Goal: Transaction & Acquisition: Purchase product/service

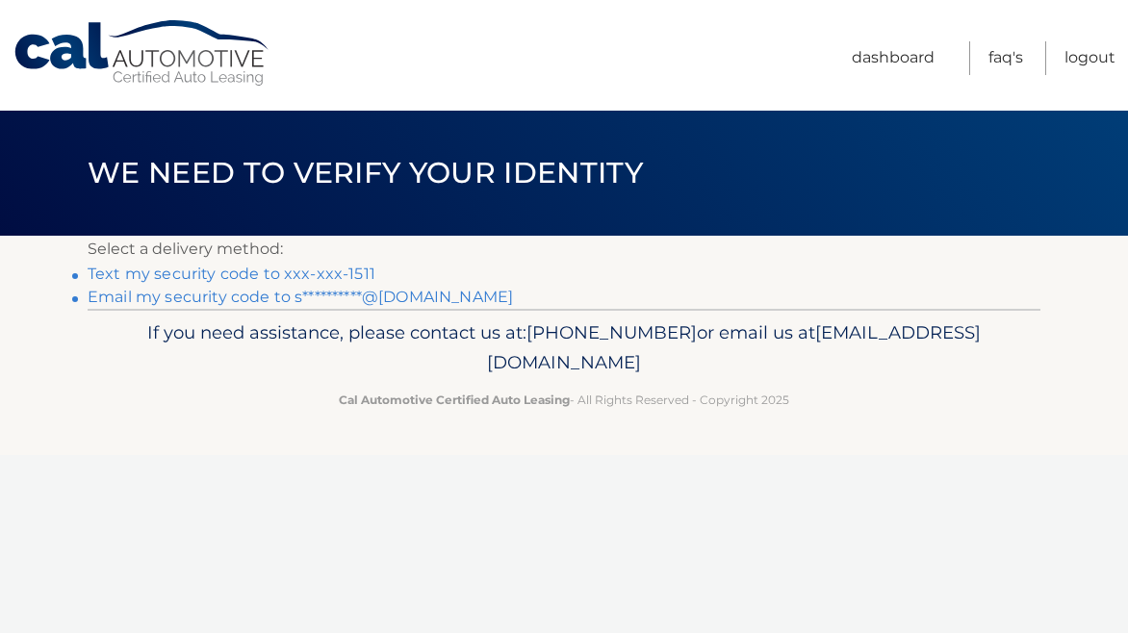
click at [283, 273] on link "Text my security code to xxx-xxx-1511" at bounding box center [232, 274] width 288 height 18
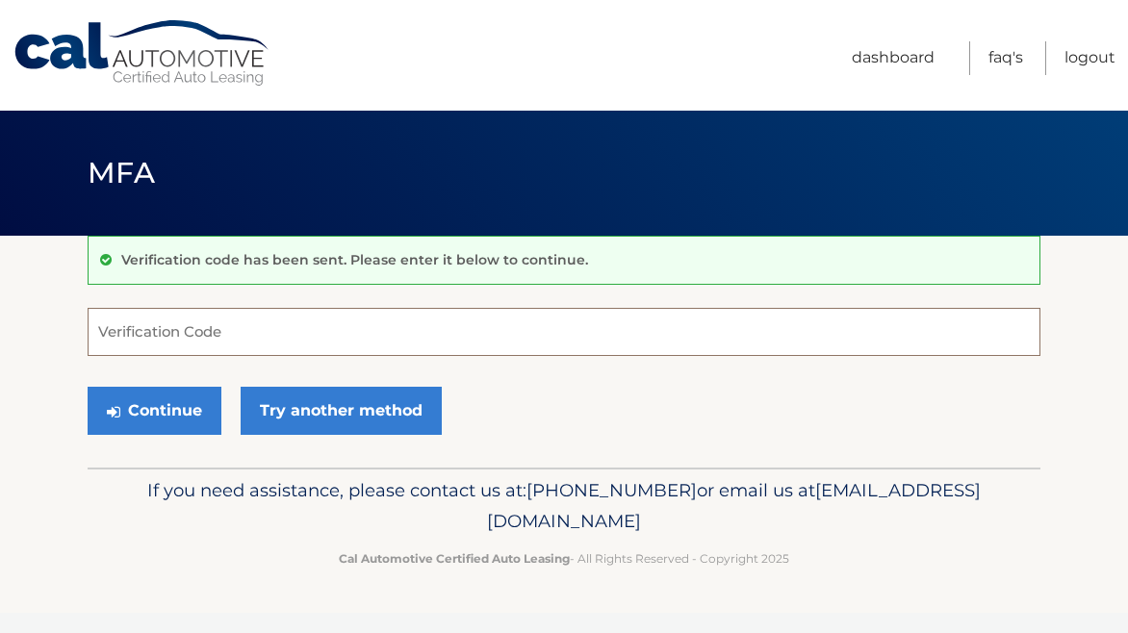
click at [250, 348] on input "Verification Code" at bounding box center [564, 332] width 953 height 48
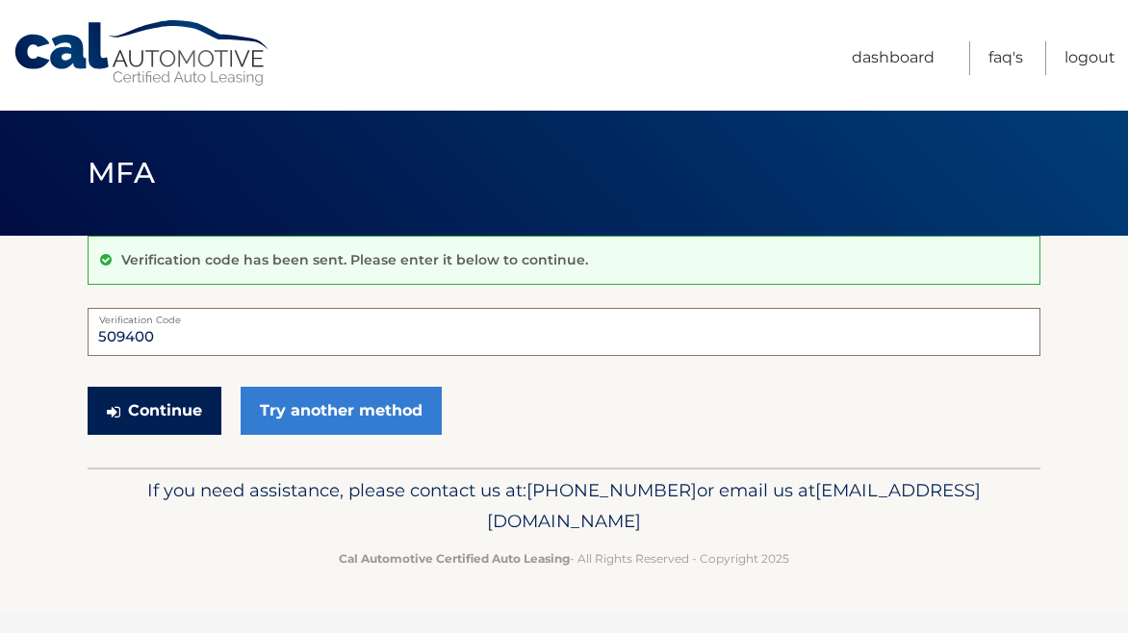
type input "509400"
click at [139, 406] on button "Continue" at bounding box center [155, 411] width 134 height 48
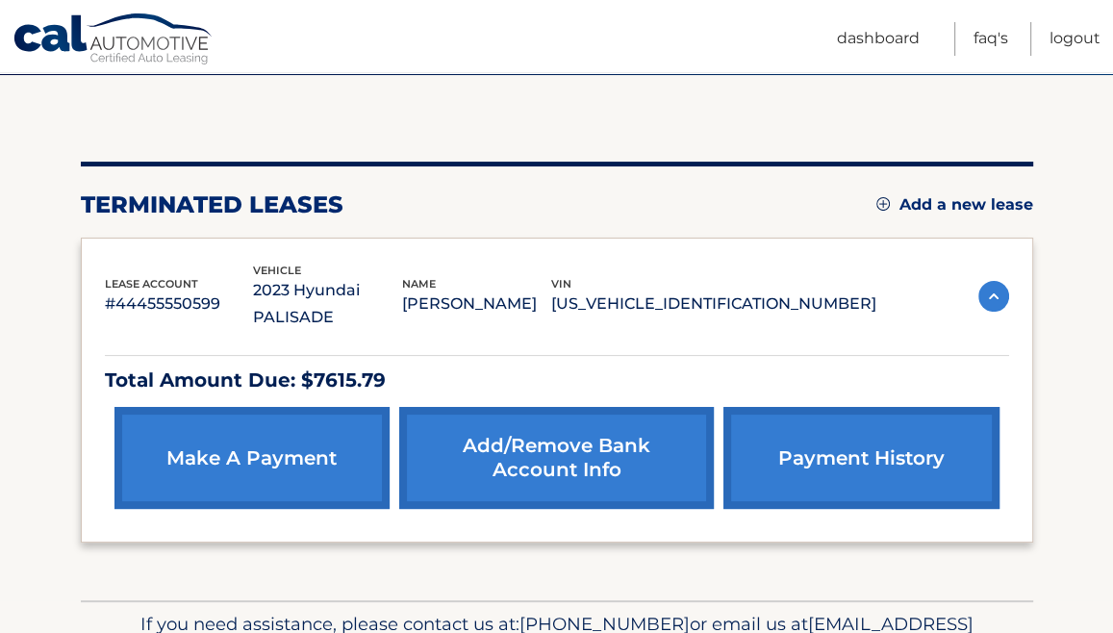
scroll to position [125, 0]
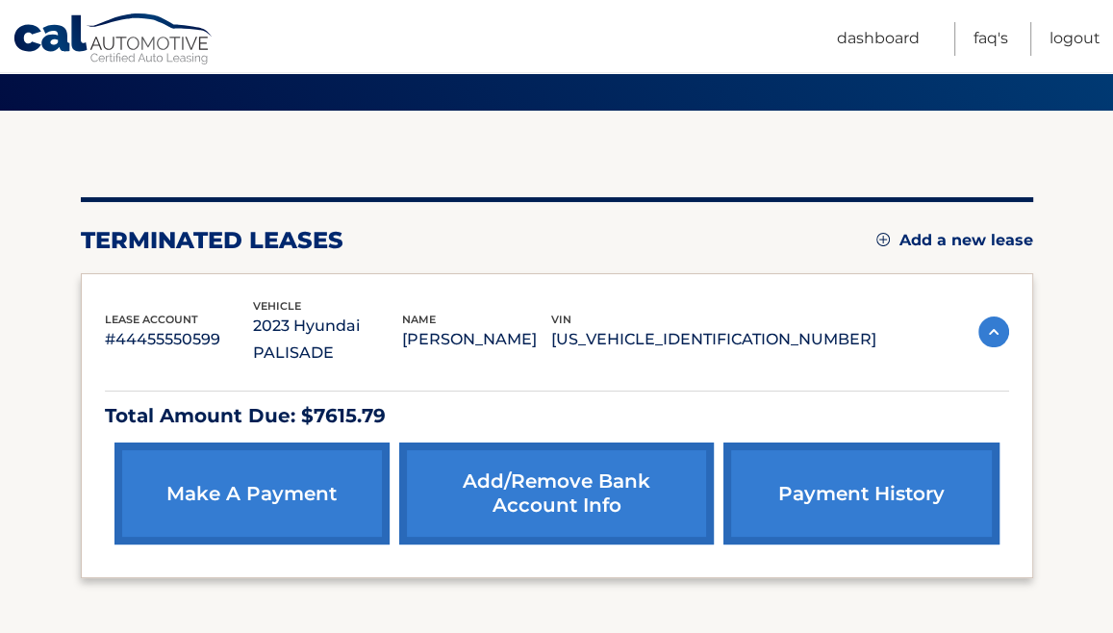
click at [260, 445] on link "make a payment" at bounding box center [251, 494] width 275 height 102
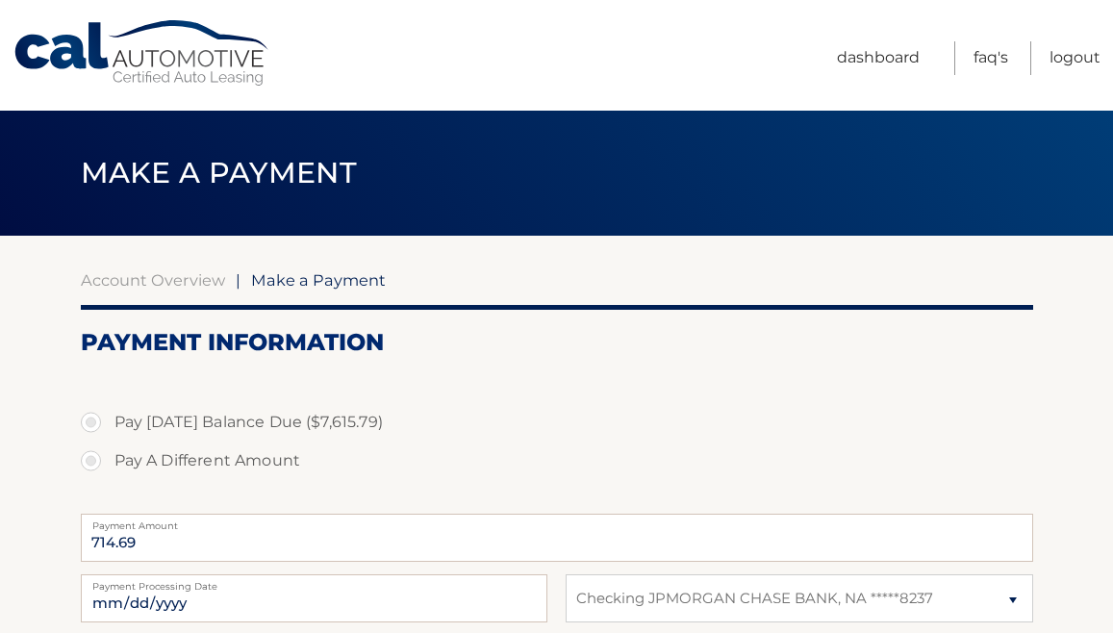
select select "MDc0YzUzMTEtNWQ0MC00NmQ1LTlhODQtODg0ZGM5YzUwOWIw"
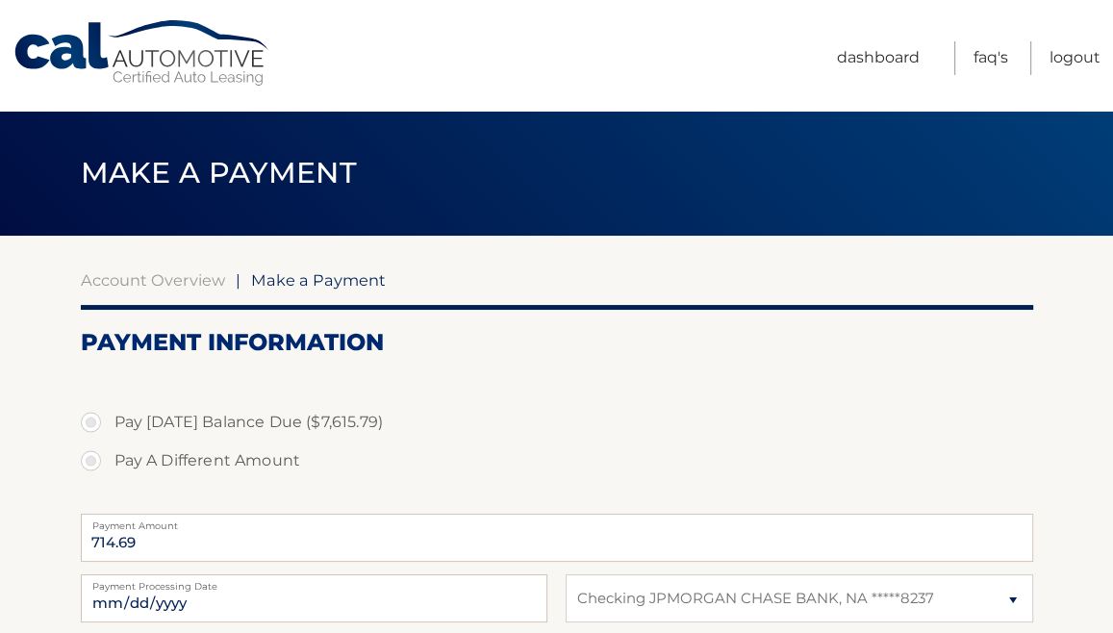
click at [246, 420] on label "Pay Today's Balance Due ($7,615.79)" at bounding box center [557, 422] width 953 height 38
click at [108, 420] on input "Pay Today's Balance Due ($7,615.79)" at bounding box center [98, 418] width 19 height 31
radio input "true"
type input "7615.79"
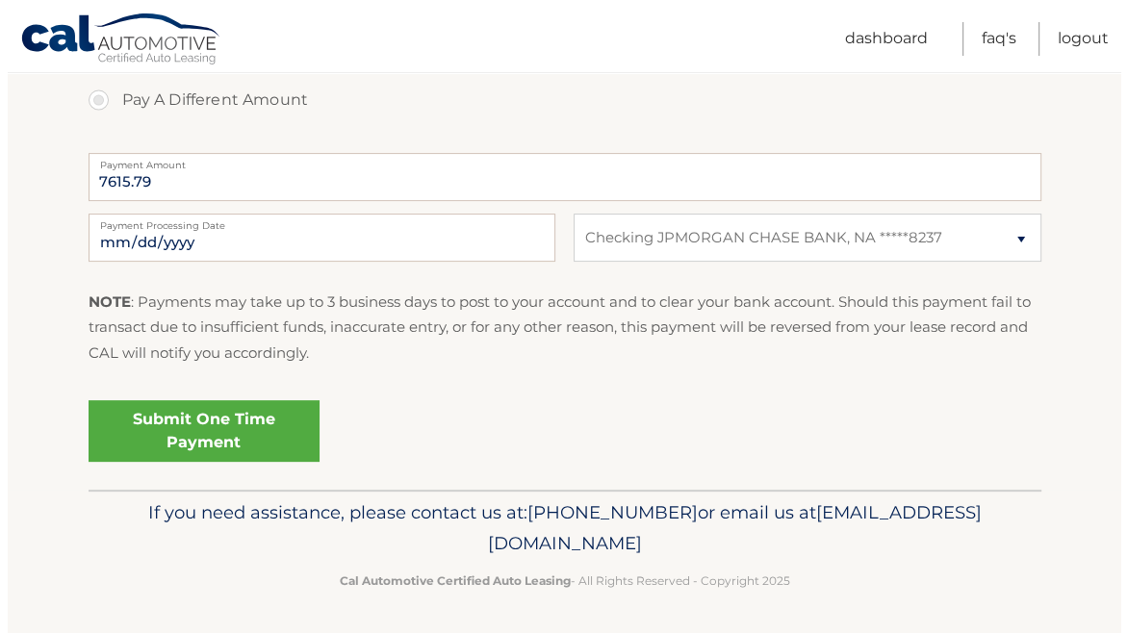
scroll to position [360, 0]
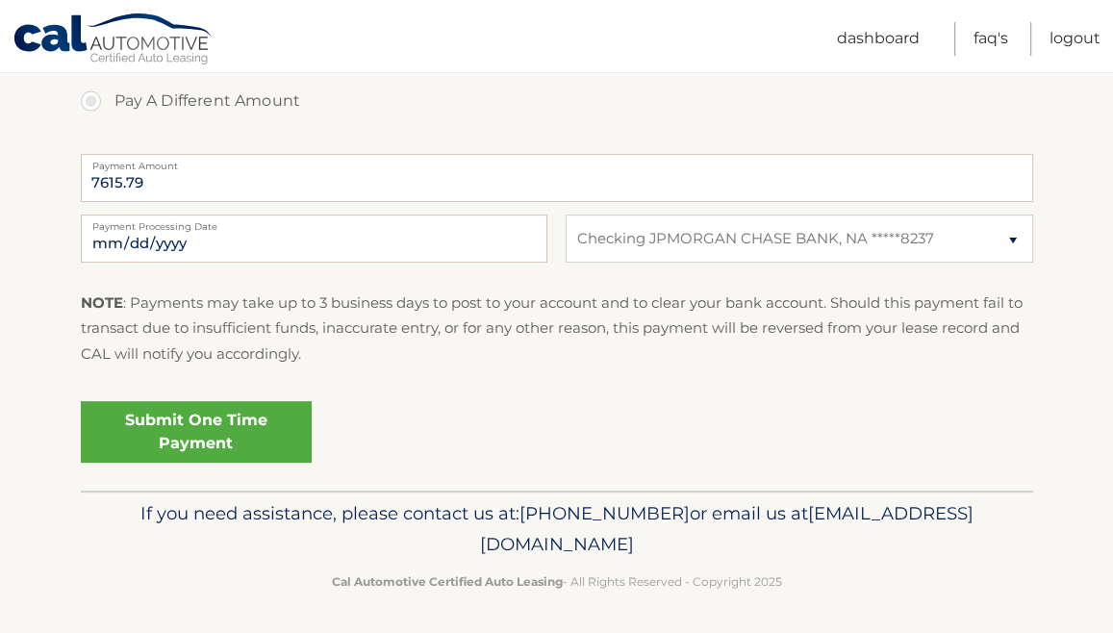
click at [203, 414] on link "Submit One Time Payment" at bounding box center [196, 432] width 231 height 62
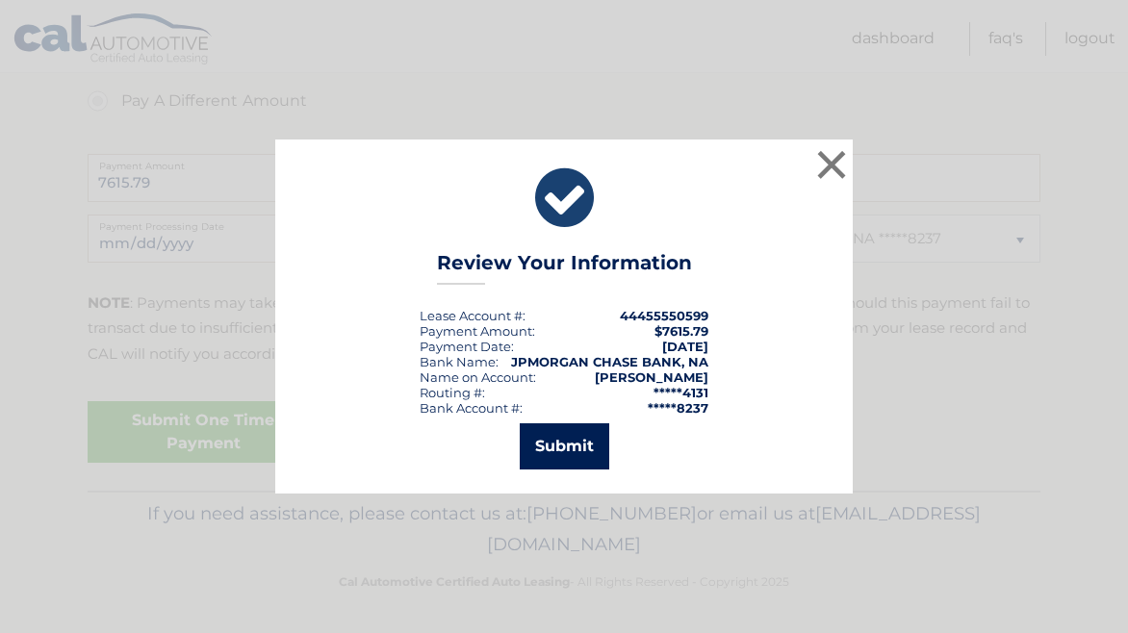
click at [555, 436] on button "Submit" at bounding box center [564, 446] width 89 height 46
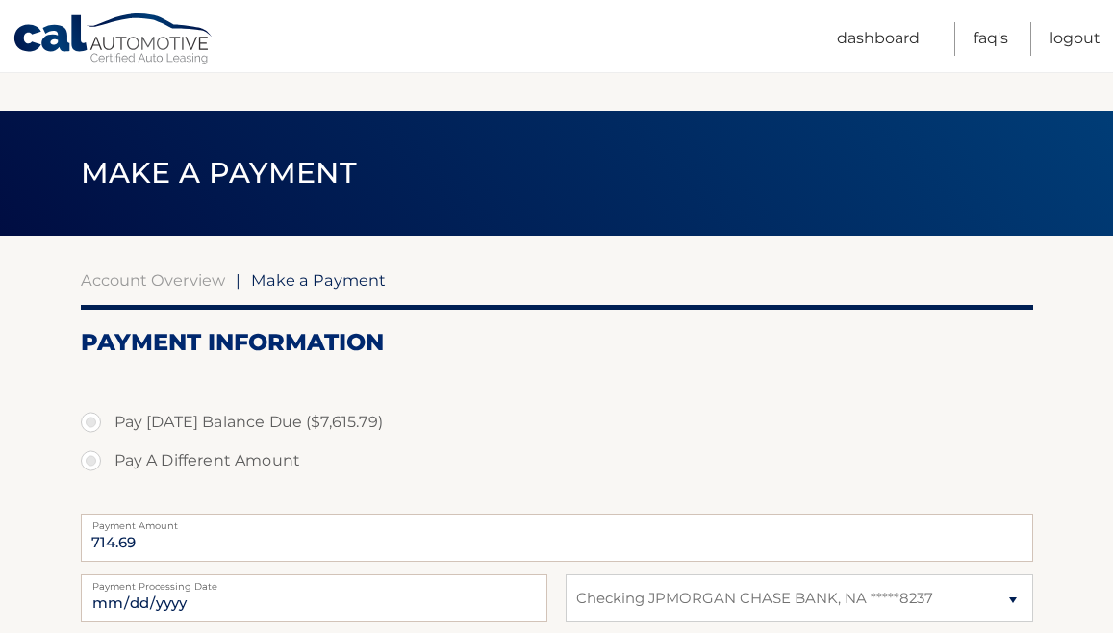
select select "MDc0YzUzMTEtNWQ0MC00NmQ1LTlhODQtODg0ZGM5YzUwOWIw"
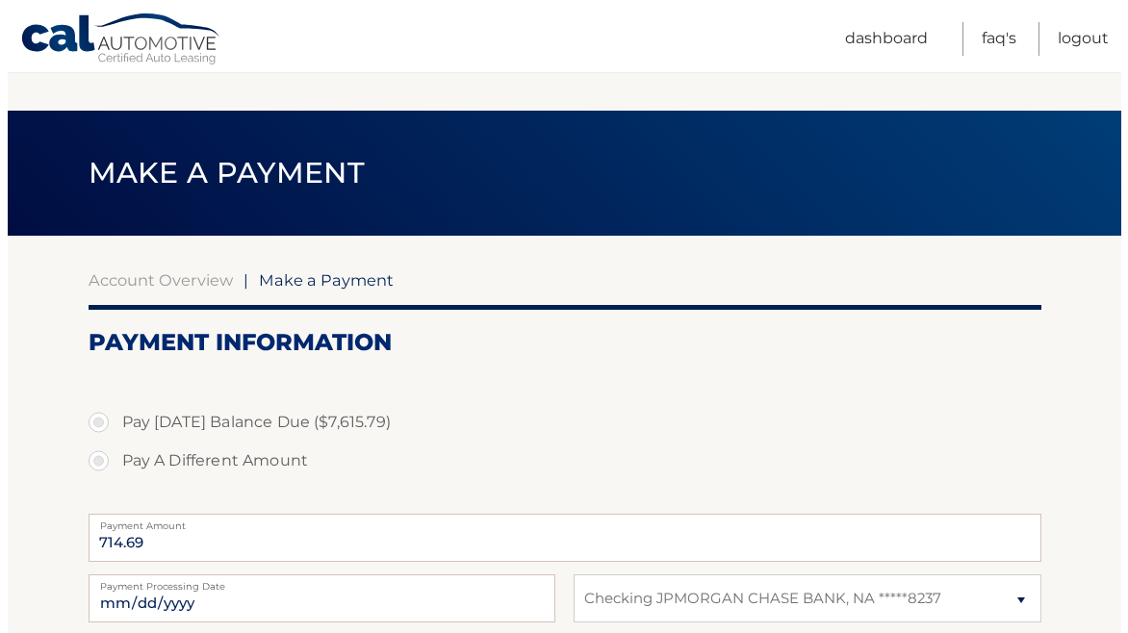
scroll to position [292, 0]
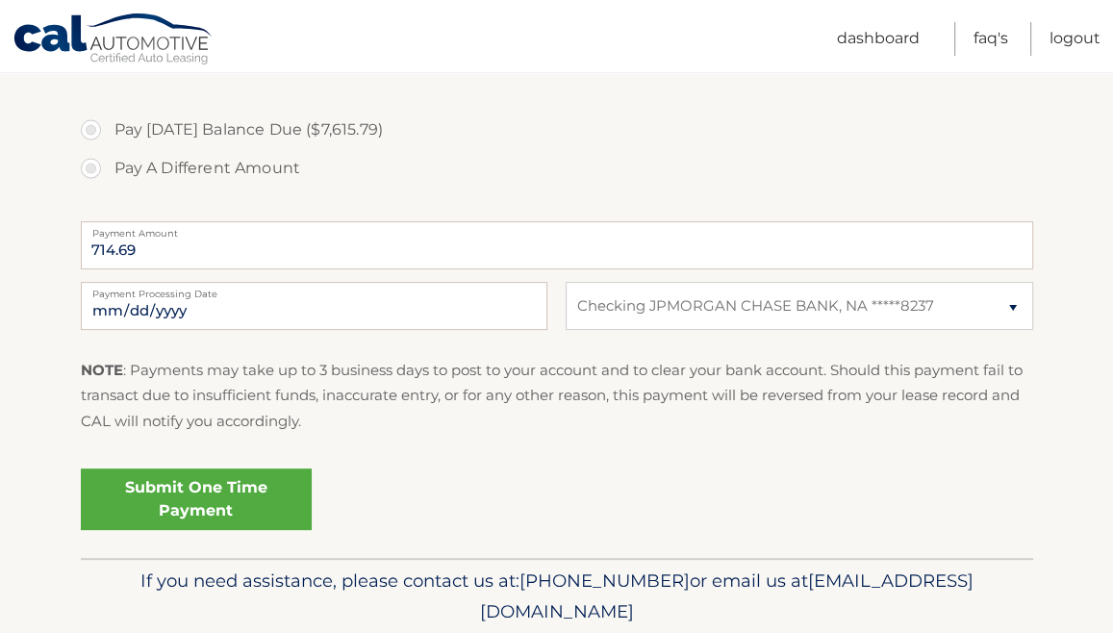
click at [212, 123] on label "Pay [DATE] Balance Due ($7,615.79)" at bounding box center [557, 130] width 953 height 38
click at [108, 123] on input "Pay [DATE] Balance Due ($7,615.79)" at bounding box center [98, 126] width 19 height 31
radio input "true"
type input "7615.79"
click at [210, 486] on link "Submit One Time Payment" at bounding box center [196, 500] width 231 height 62
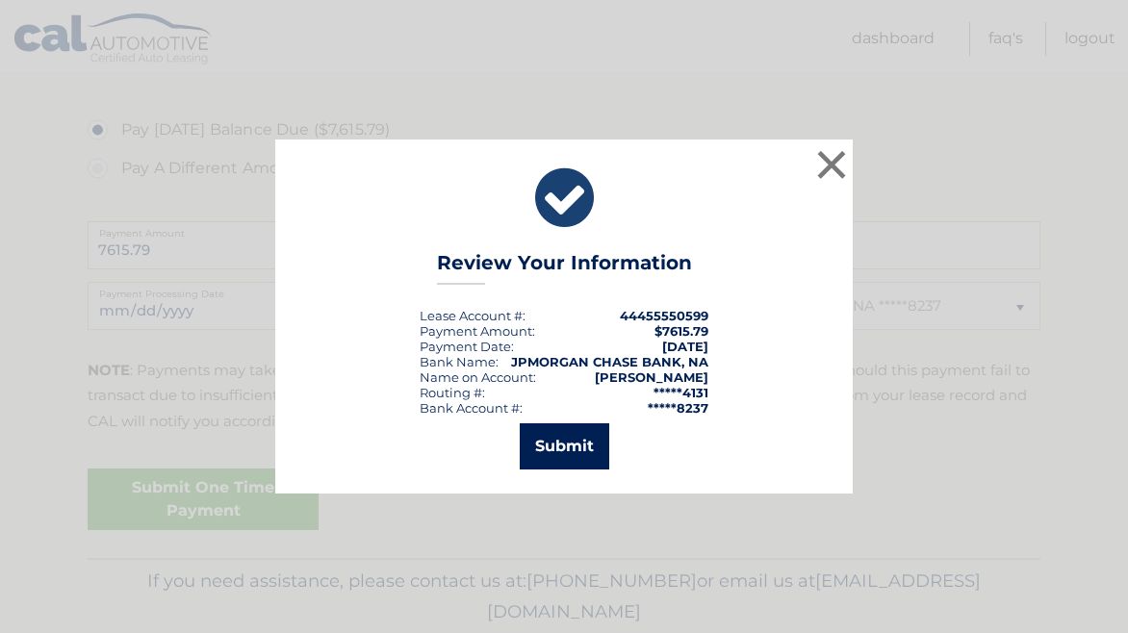
click at [566, 448] on button "Submit" at bounding box center [564, 446] width 89 height 46
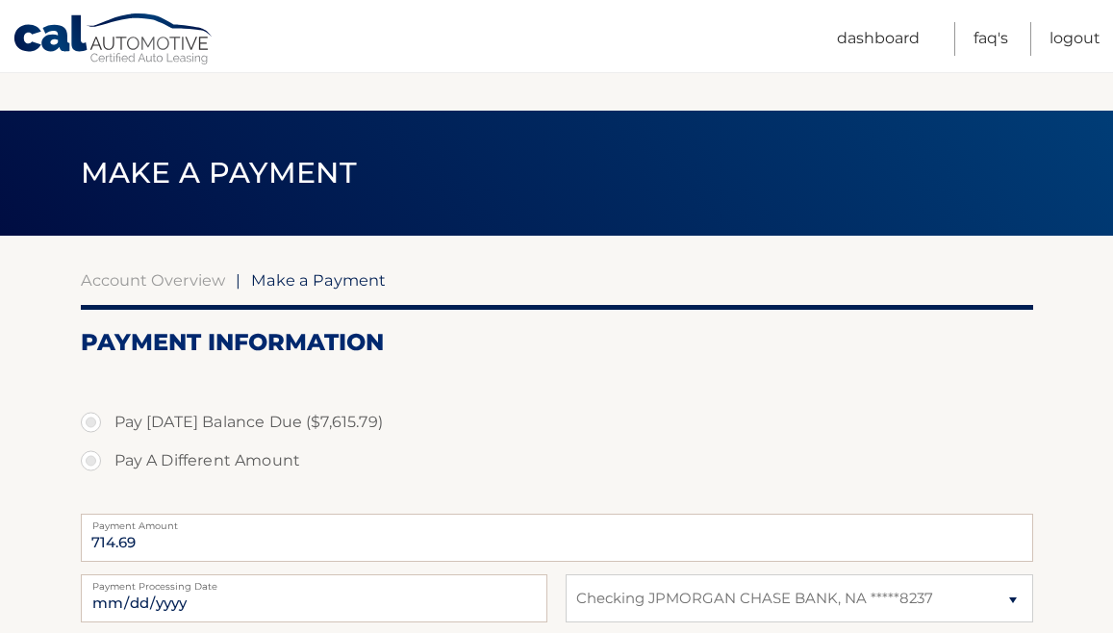
select select "MDc0YzUzMTEtNWQ0MC00NmQ1LTlhODQtODg0ZGM5YzUwOWIw"
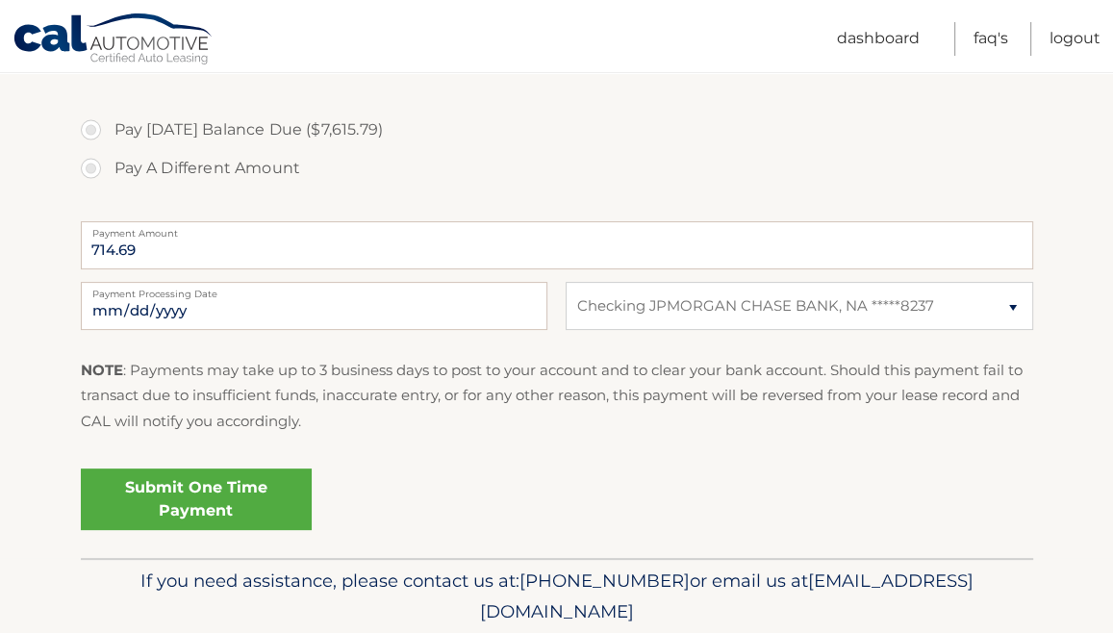
click at [829, 139] on label "Pay [DATE] Balance Due ($7,615.79)" at bounding box center [557, 130] width 953 height 38
click at [108, 139] on input "Pay [DATE] Balance Due ($7,615.79)" at bounding box center [98, 126] width 19 height 31
radio input "true"
type input "7615.79"
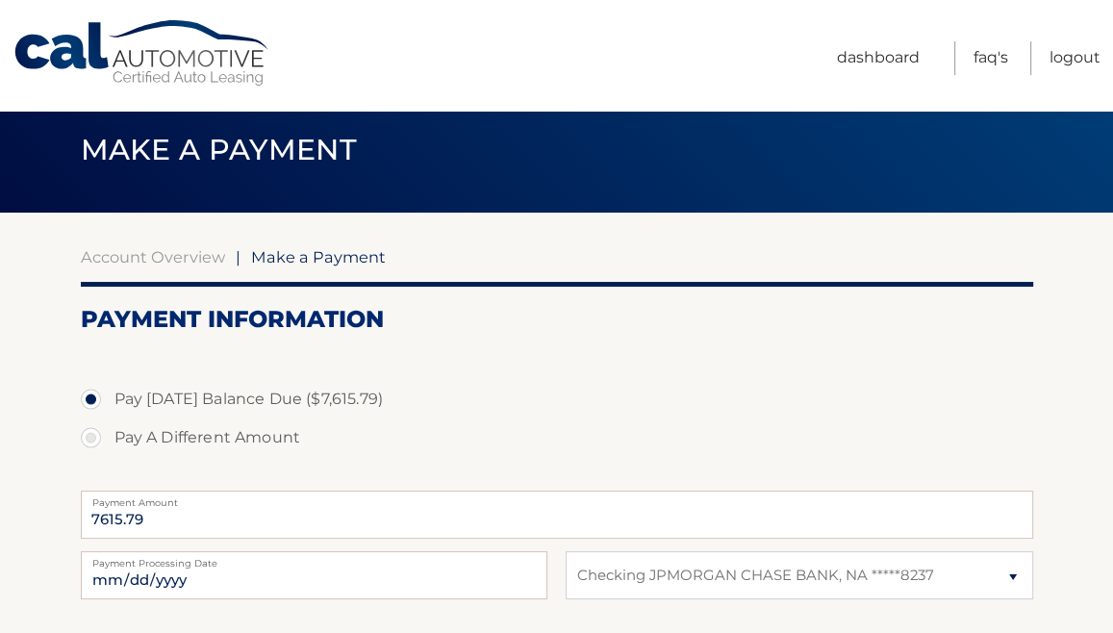
scroll to position [0, 0]
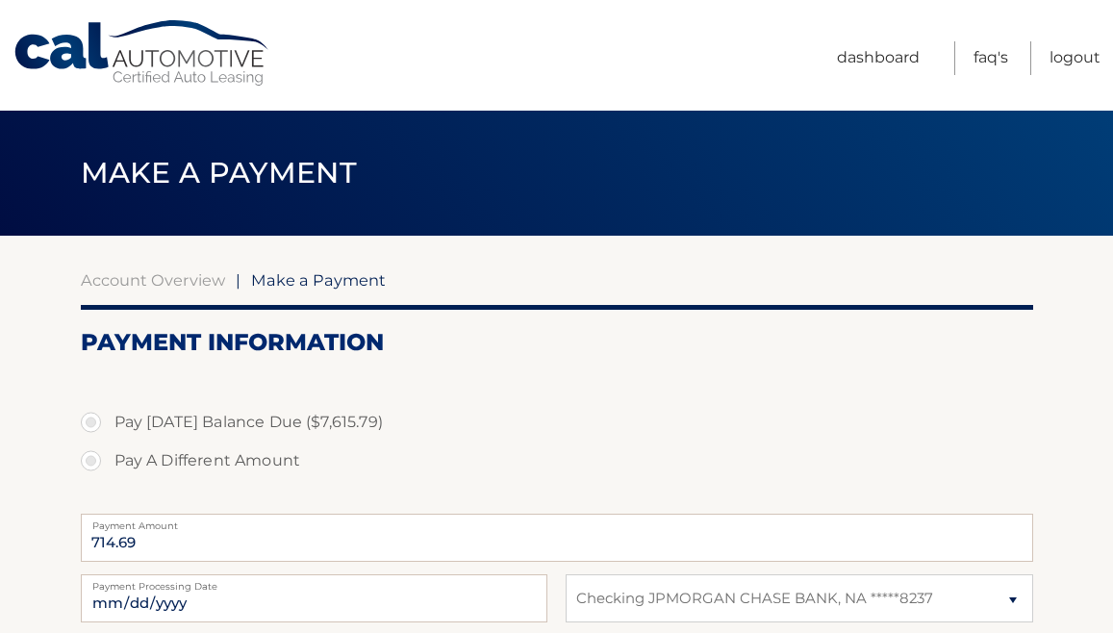
select select "MDc0YzUzMTEtNWQ0MC00NmQ1LTlhODQtODg0ZGM5YzUwOWIw"
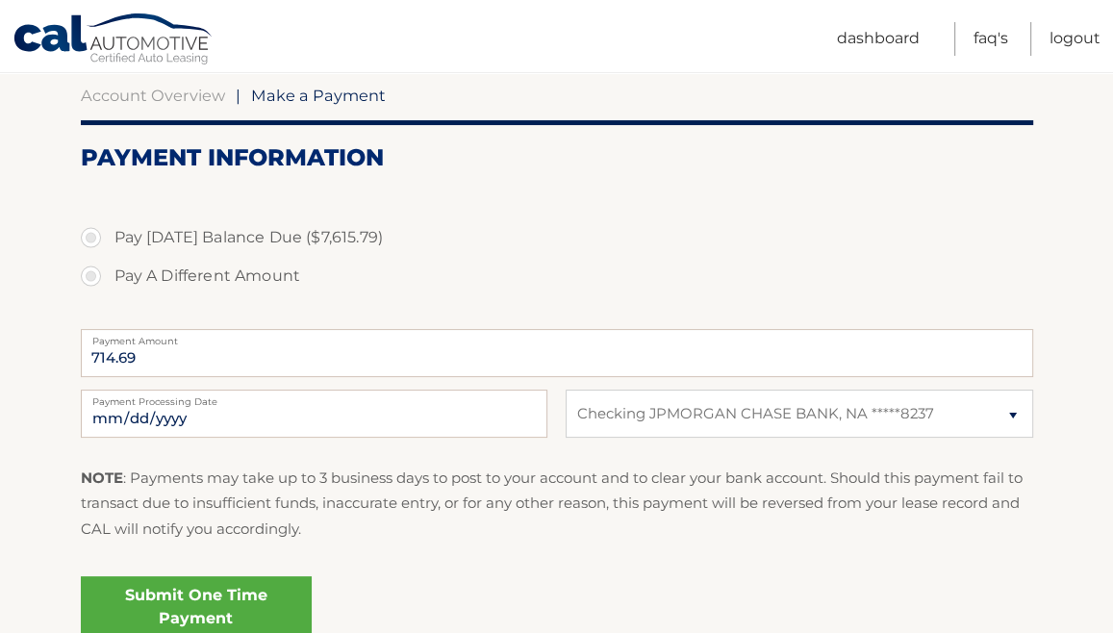
scroll to position [225, 0]
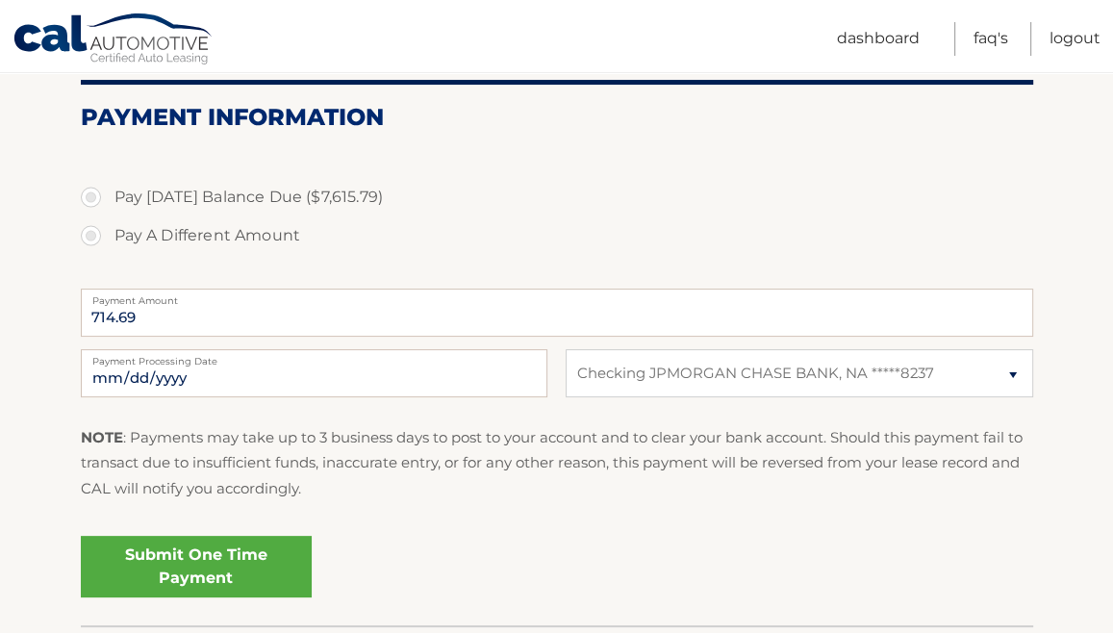
click at [255, 189] on label "Pay [DATE] Balance Due ($7,615.79)" at bounding box center [557, 197] width 953 height 38
click at [108, 189] on input "Pay [DATE] Balance Due ($7,615.79)" at bounding box center [98, 193] width 19 height 31
radio input "true"
type input "7615.79"
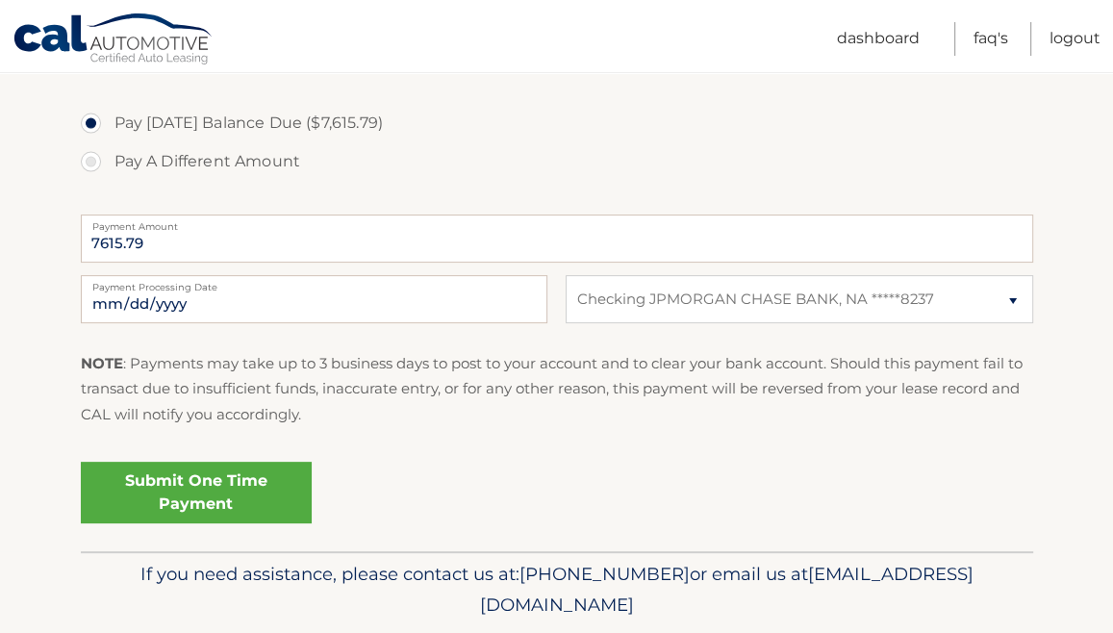
scroll to position [353, 0]
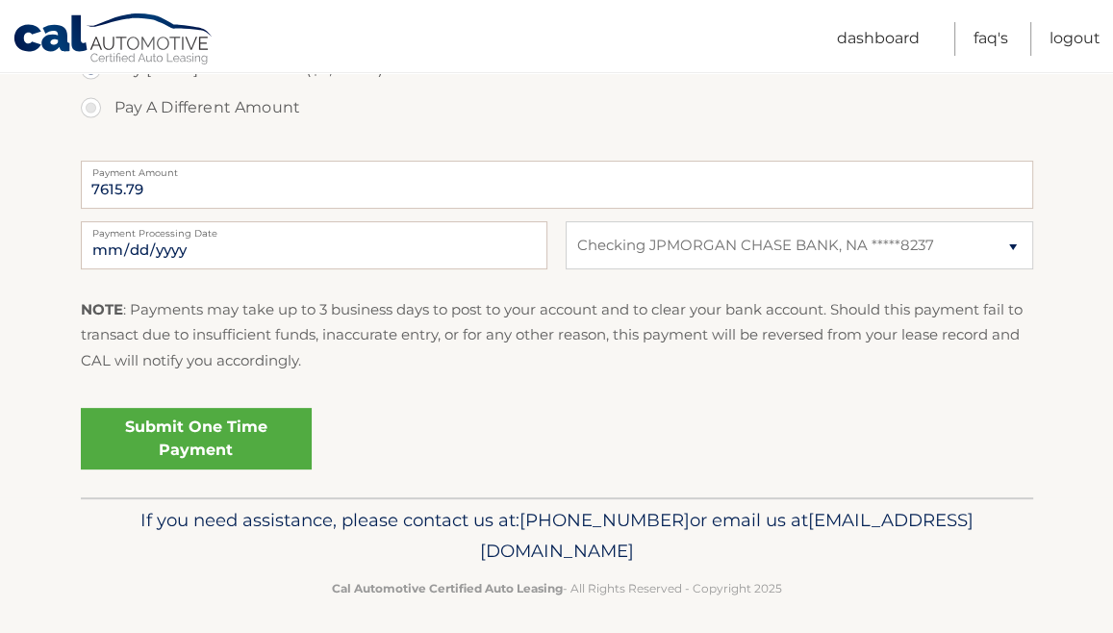
click at [1085, 216] on section "Account Overview | Make a Payment Payment Information Pay Today's Balance Due (…" at bounding box center [556, 190] width 1113 height 615
click at [1099, 155] on section "Account Overview | Make a Payment Payment Information Pay Today's Balance Due (…" at bounding box center [556, 190] width 1113 height 615
